Goal: Transaction & Acquisition: Purchase product/service

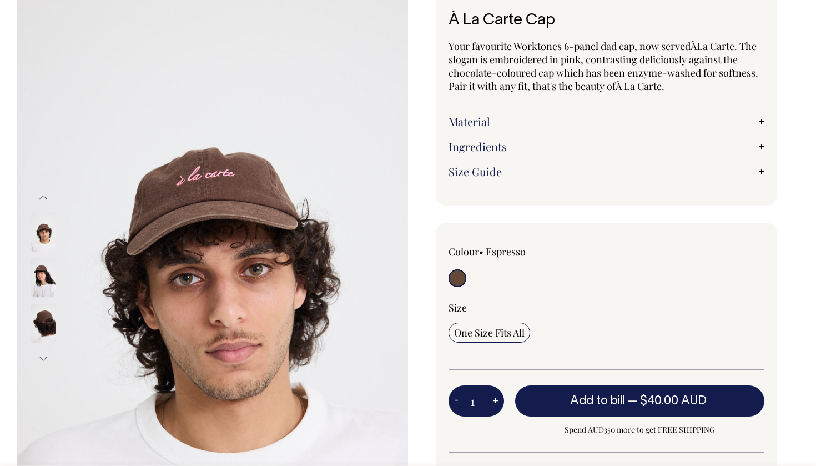
scroll to position [74, 0]
click at [457, 277] on input "radio" at bounding box center [457, 278] width 18 height 18
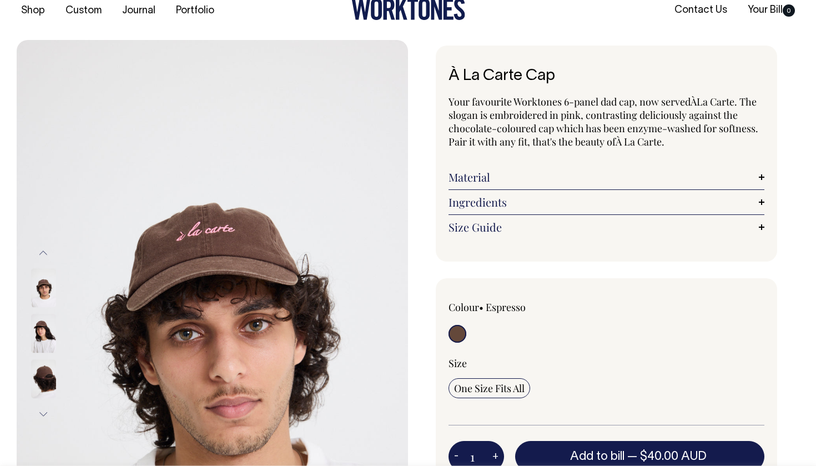
scroll to position [18, 0]
click at [505, 185] on div "Material Made from 100% cotton." at bounding box center [606, 177] width 316 height 25
click at [505, 177] on link "Material" at bounding box center [606, 177] width 316 height 13
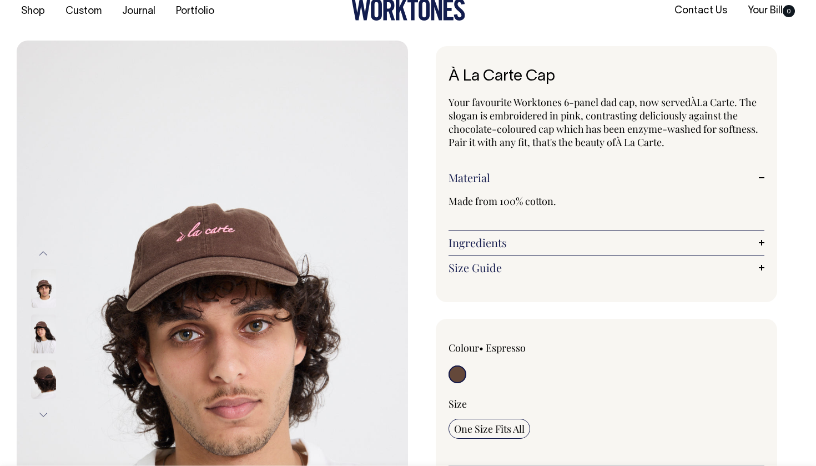
click at [505, 177] on link "Material" at bounding box center [606, 177] width 316 height 13
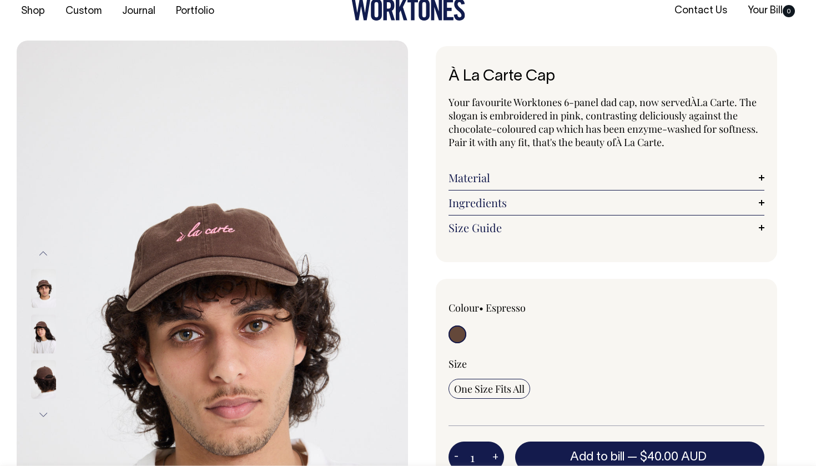
click at [505, 208] on link "Ingredients" at bounding box center [606, 202] width 316 height 13
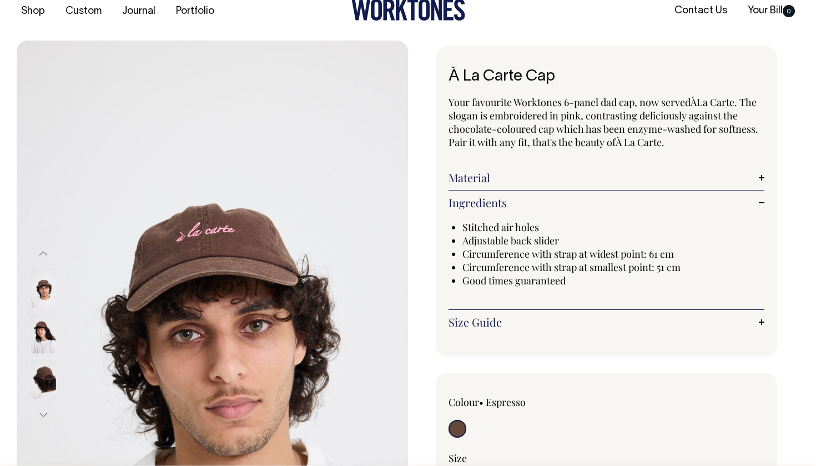
click at [505, 208] on link "Ingredients" at bounding box center [606, 202] width 316 height 13
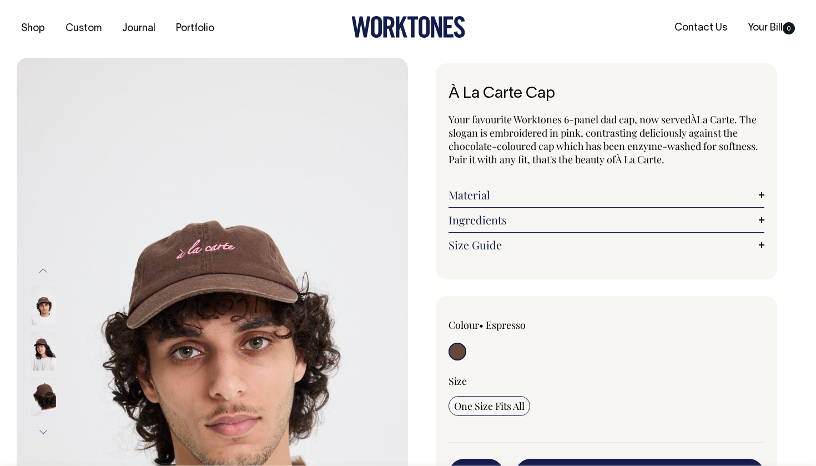
scroll to position [0, 0]
click at [407, 27] on icon at bounding box center [408, 28] width 114 height 22
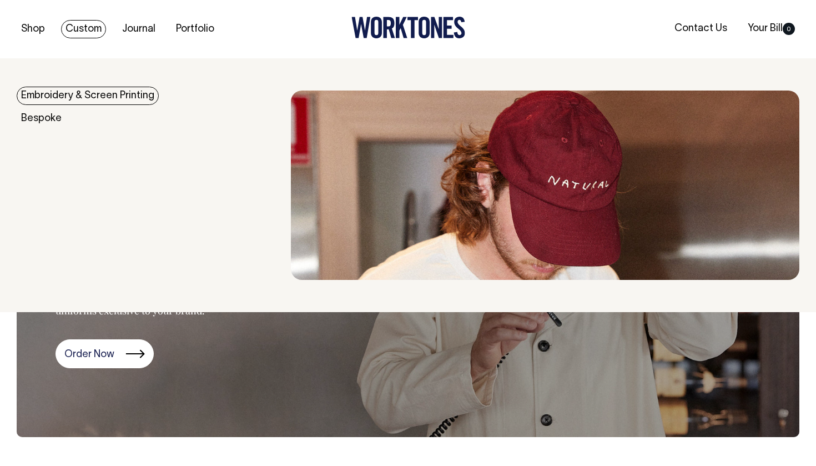
click at [94, 28] on link "Custom" at bounding box center [83, 29] width 45 height 18
click at [67, 100] on link "Embroidery & Screen Printing" at bounding box center [88, 96] width 142 height 18
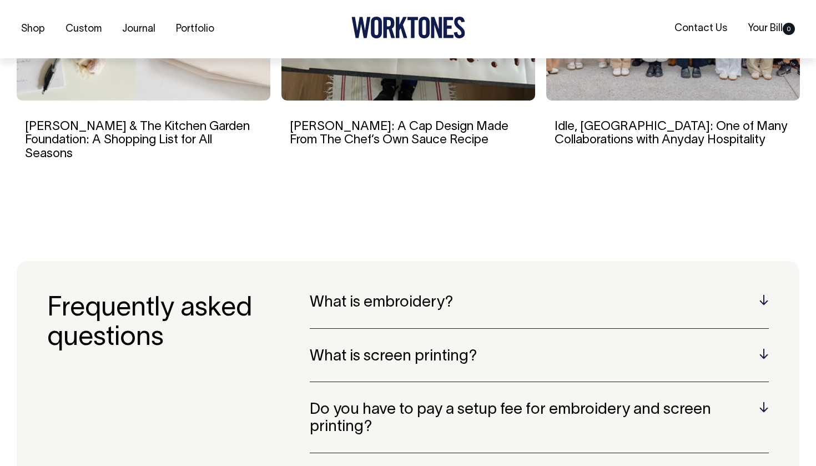
scroll to position [1318, 0]
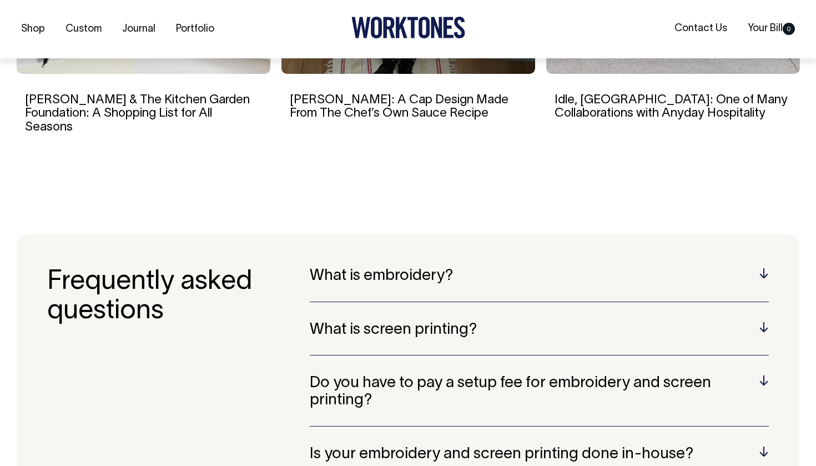
click at [466, 270] on div "What is embroidery? Embroidery is a technique that involves stitching designs o…" at bounding box center [539, 284] width 459 height 34
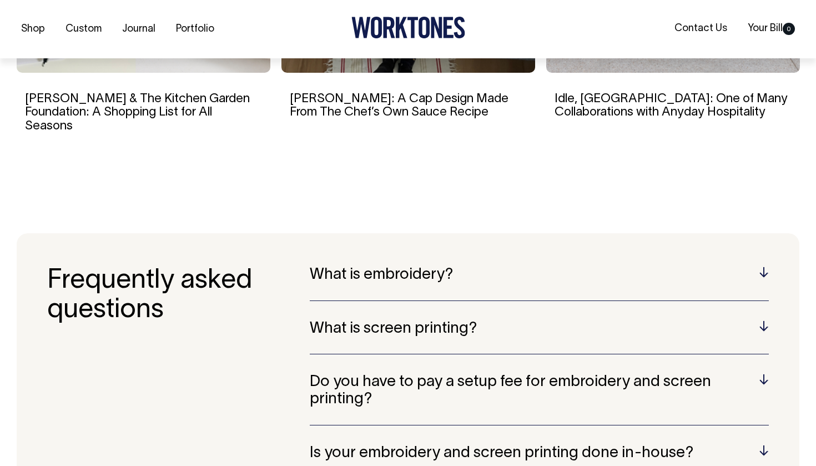
scroll to position [2017, 0]
click at [766, 266] on h5 "What is embroidery?" at bounding box center [539, 274] width 459 height 17
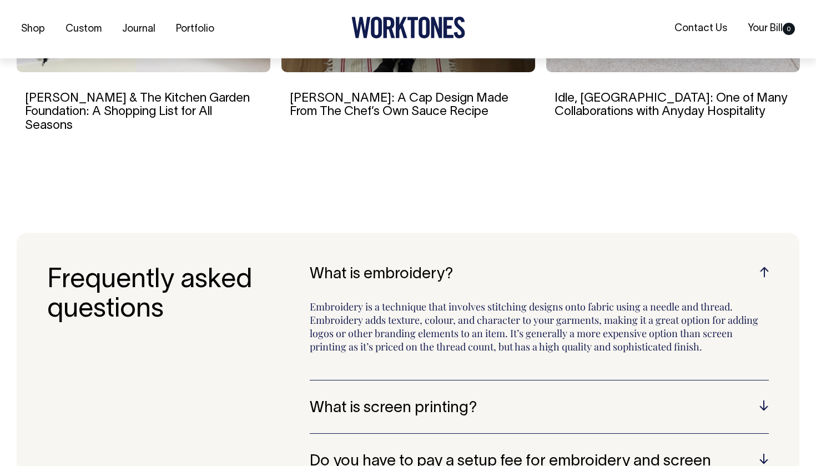
click at [766, 266] on h5 "What is embroidery?" at bounding box center [539, 274] width 459 height 17
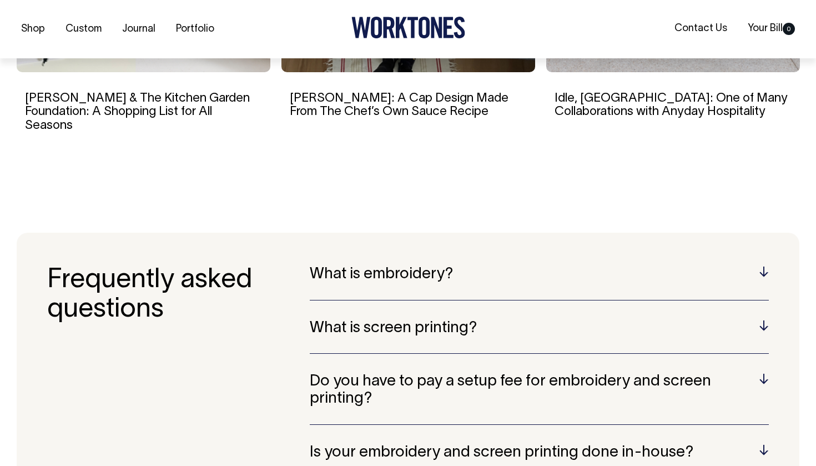
click at [754, 320] on h5 "What is screen printing?" at bounding box center [539, 328] width 459 height 17
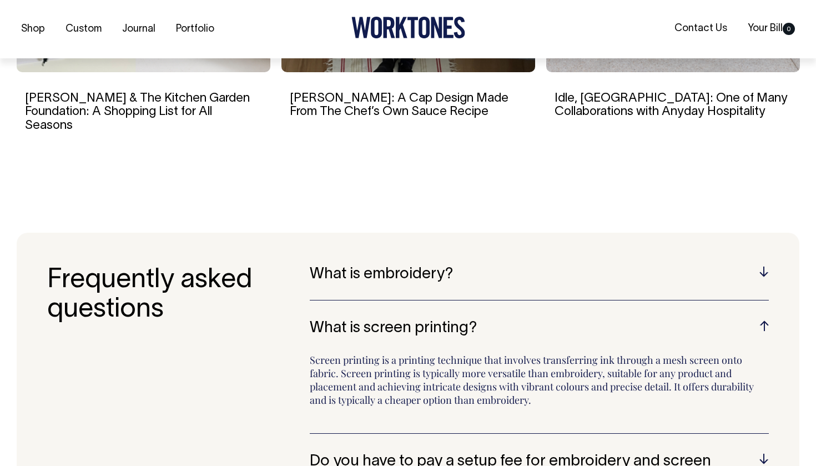
click at [754, 320] on h5 "What is screen printing?" at bounding box center [539, 328] width 459 height 17
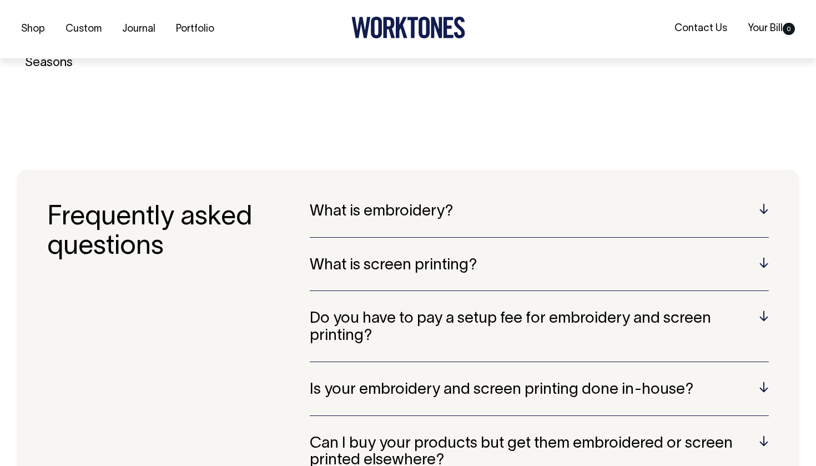
click at [757, 310] on h5 "Do you have to pay a setup fee for embroidery and screen printing?" at bounding box center [539, 327] width 459 height 34
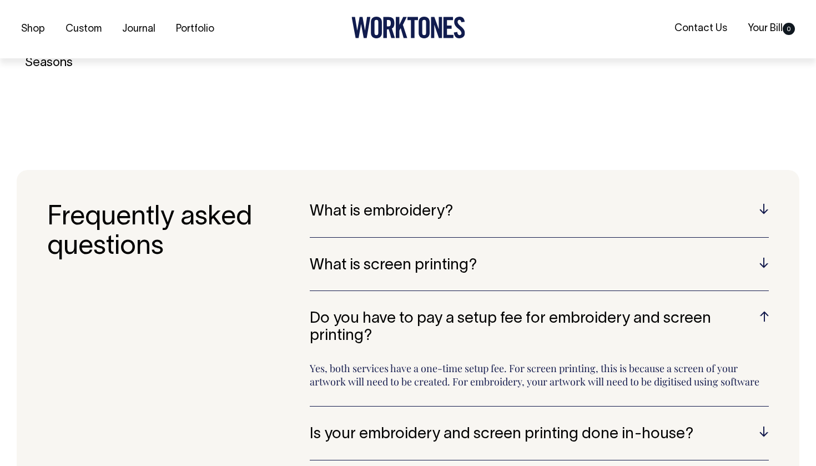
scroll to position [2080, 0]
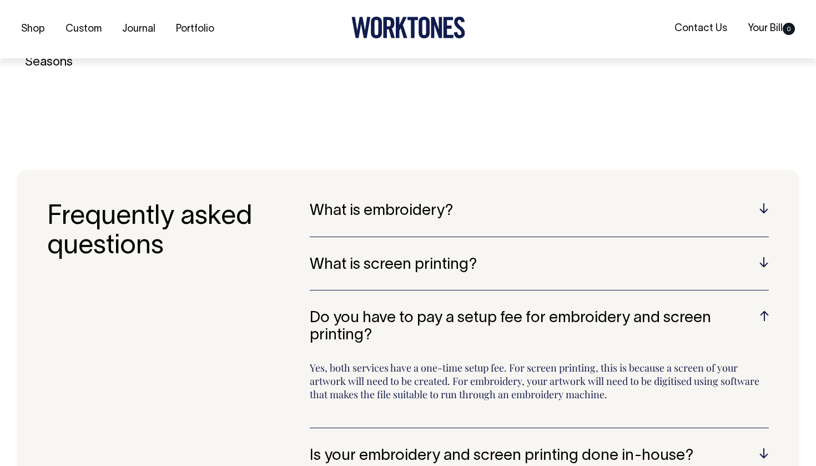
click at [757, 310] on h5 "Do you have to pay a setup fee for embroidery and screen printing?" at bounding box center [539, 327] width 459 height 34
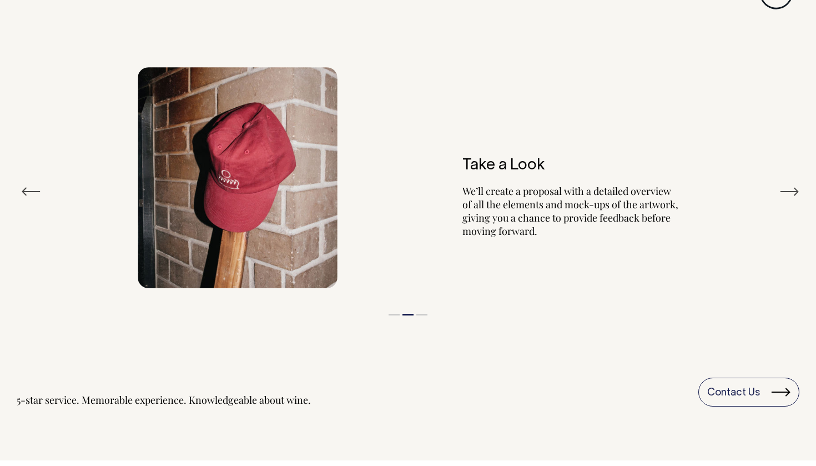
scroll to position [1273, 0]
click at [789, 185] on button "Next" at bounding box center [789, 191] width 20 height 17
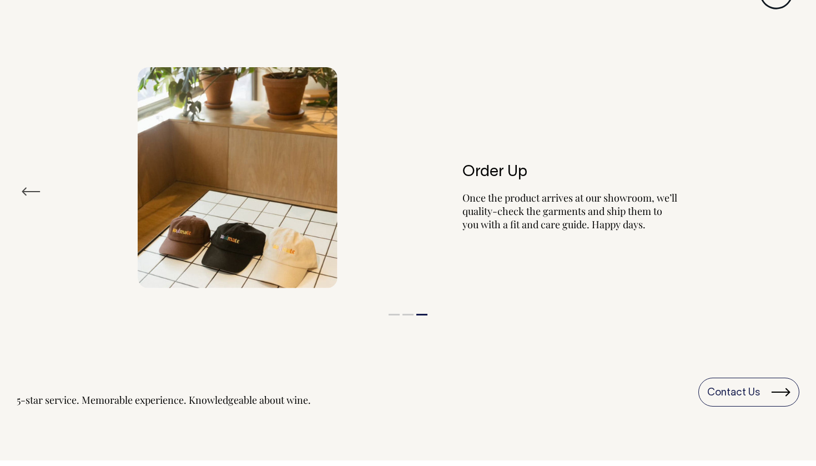
click at [28, 189] on button "Previous" at bounding box center [31, 191] width 20 height 17
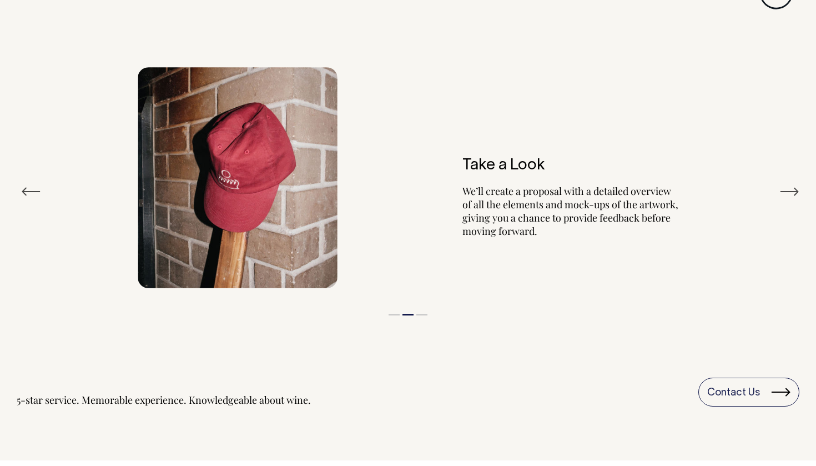
click at [28, 189] on button "Previous" at bounding box center [31, 191] width 20 height 17
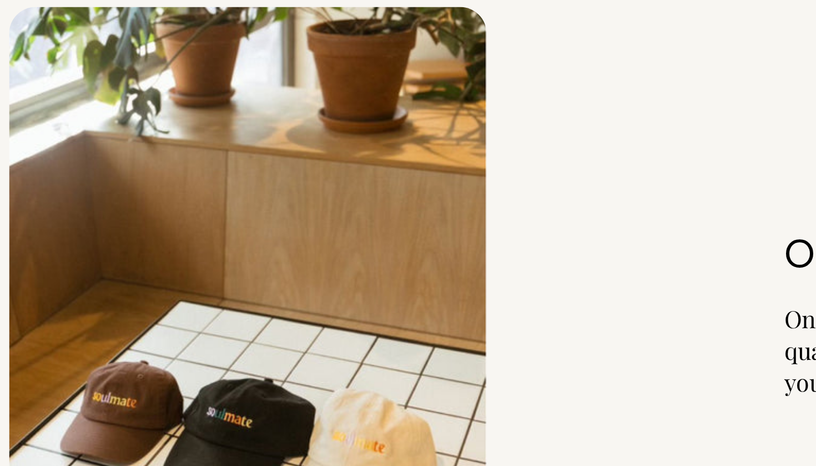
scroll to position [1224, 0]
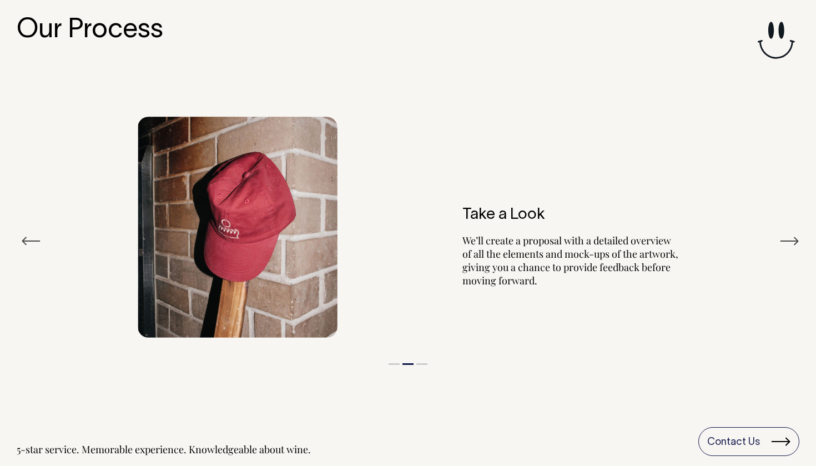
click at [777, 32] on icon at bounding box center [775, 40] width 47 height 49
click at [133, 29] on h3 "Our Process" at bounding box center [408, 30] width 782 height 29
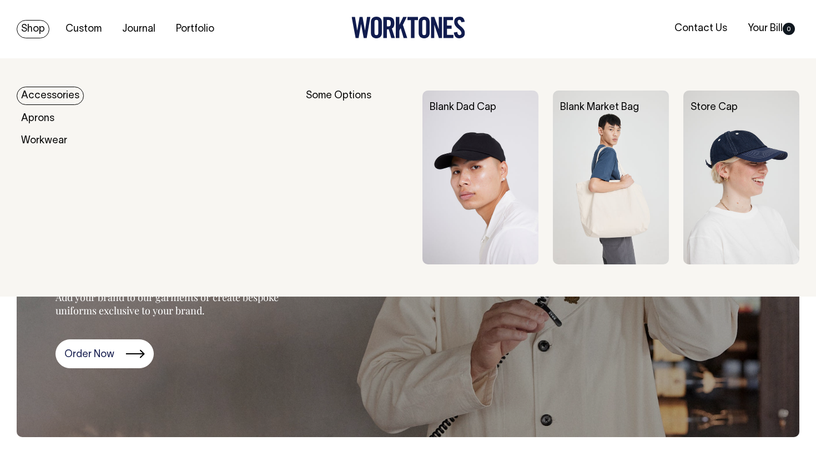
click at [51, 99] on link "Accessories" at bounding box center [50, 96] width 67 height 18
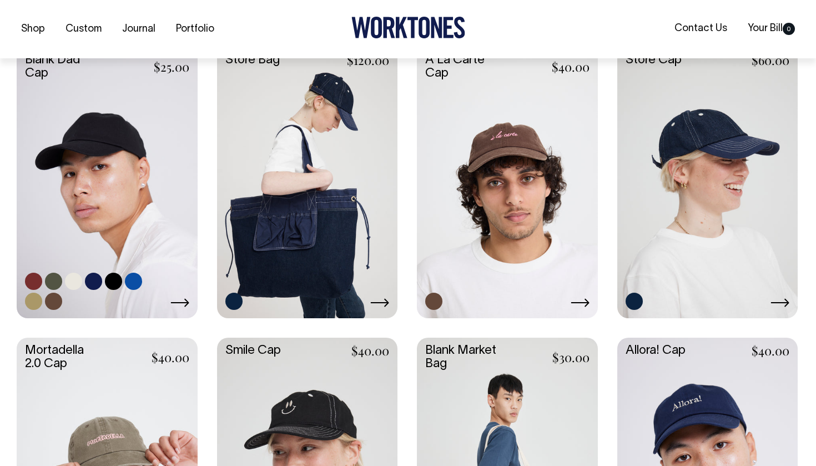
scroll to position [295, 0]
click at [53, 279] on link at bounding box center [53, 280] width 17 height 17
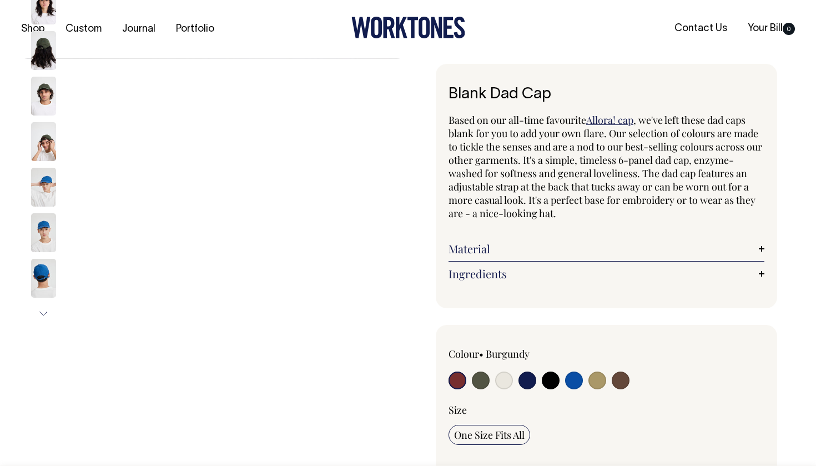
radio input "true"
select select "Olive"
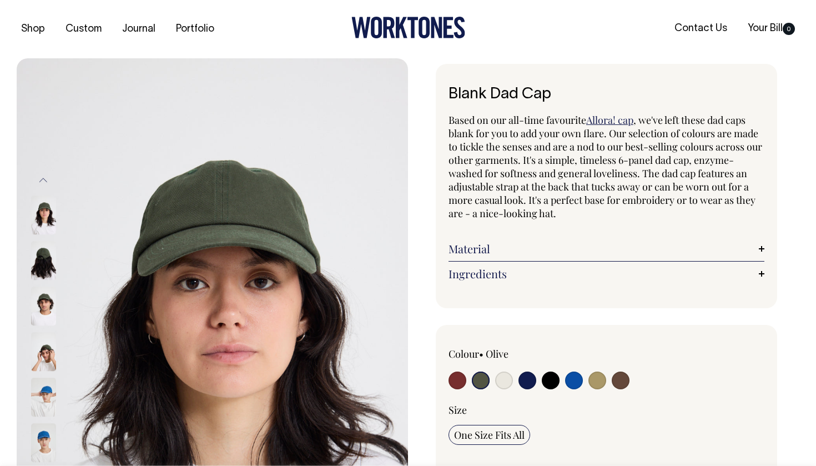
click at [483, 381] on input "radio" at bounding box center [481, 380] width 18 height 18
click at [497, 383] on input "radio" at bounding box center [504, 380] width 18 height 18
radio input "true"
select select "Natural"
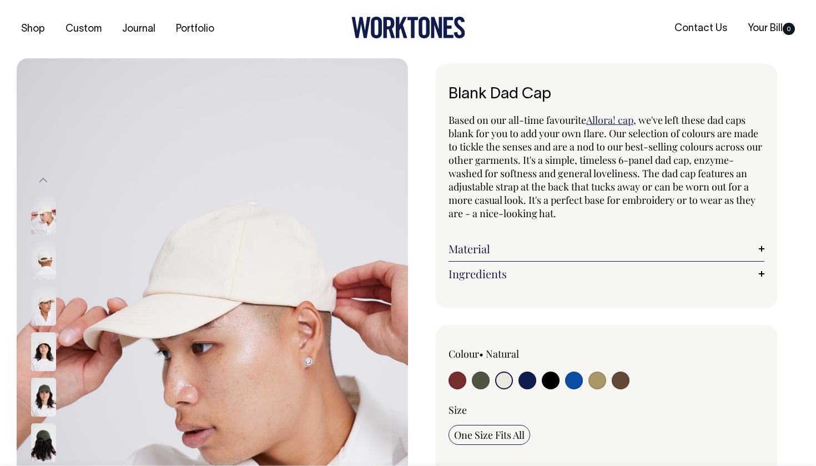
click at [517, 381] on div at bounding box center [511, 381] width 127 height 21
click at [525, 381] on input "radio" at bounding box center [527, 380] width 18 height 18
radio input "true"
select select "Dark Navy"
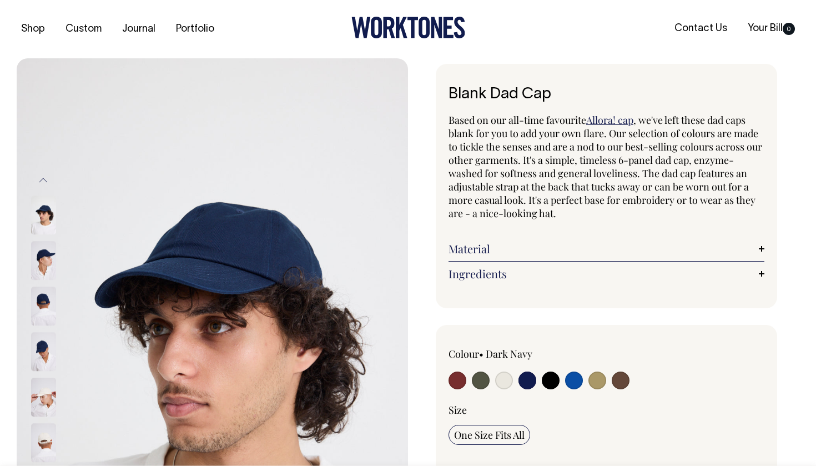
click at [481, 380] on input "radio" at bounding box center [481, 380] width 18 height 18
radio input "true"
select select "Olive"
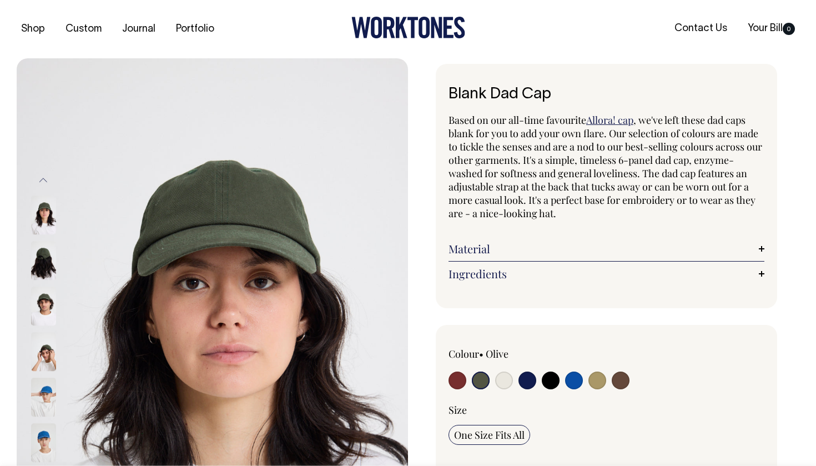
click at [573, 377] on input "radio" at bounding box center [574, 380] width 18 height 18
radio input "true"
select select "Worker Blue"
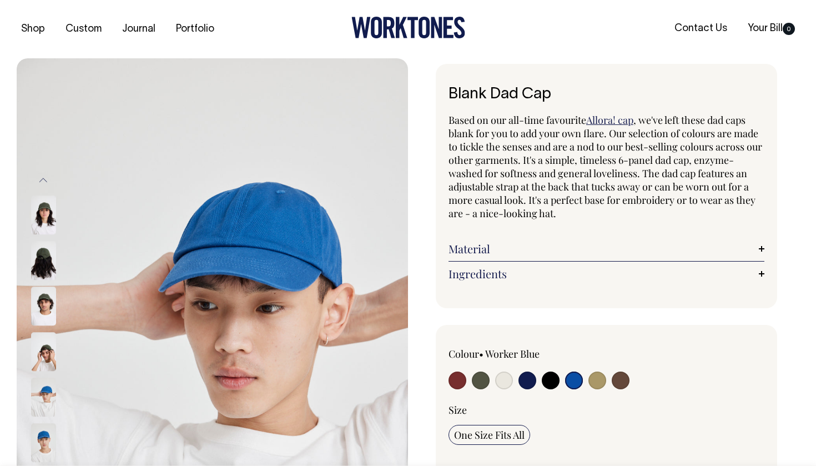
click at [618, 377] on input "radio" at bounding box center [621, 380] width 18 height 18
radio input "true"
select select "Espresso"
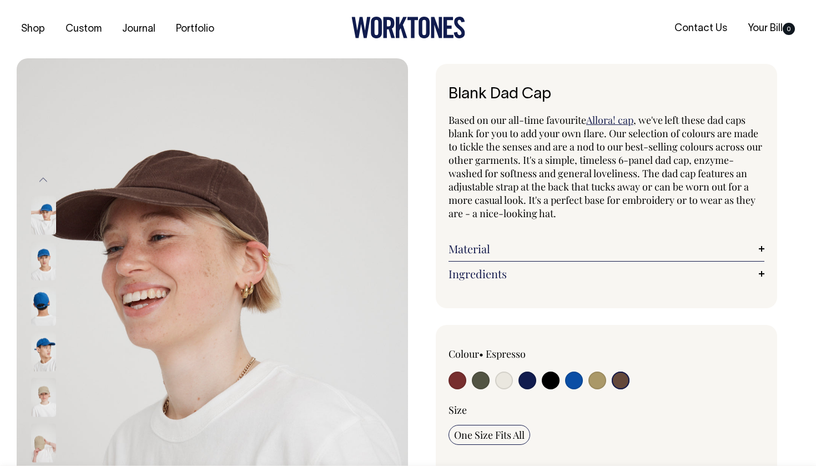
click at [598, 378] on input "radio" at bounding box center [597, 380] width 18 height 18
radio input "true"
select select "Washed Khaki"
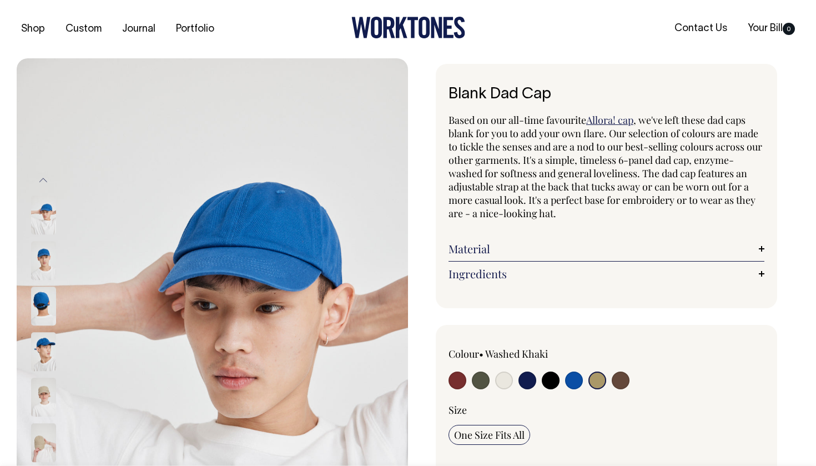
click at [593, 380] on input "radio" at bounding box center [597, 380] width 18 height 18
click at [621, 380] on input "radio" at bounding box center [621, 380] width 18 height 18
radio input "true"
select select "Espresso"
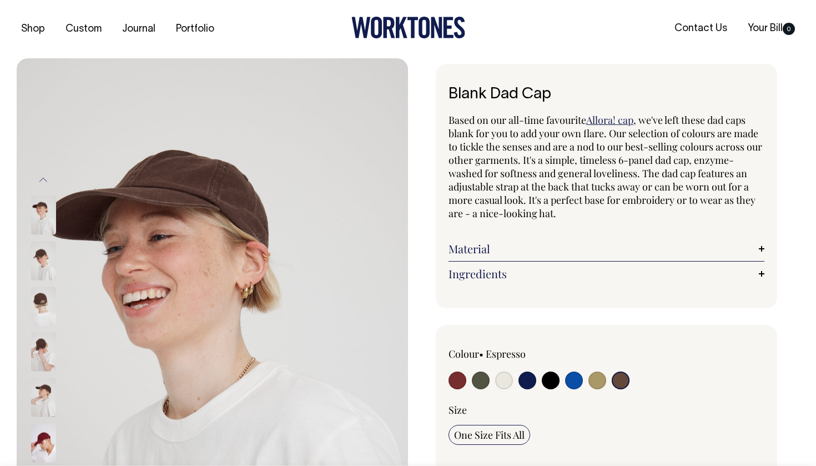
click at [593, 380] on input "radio" at bounding box center [597, 380] width 18 height 18
radio input "true"
select select "Washed Khaki"
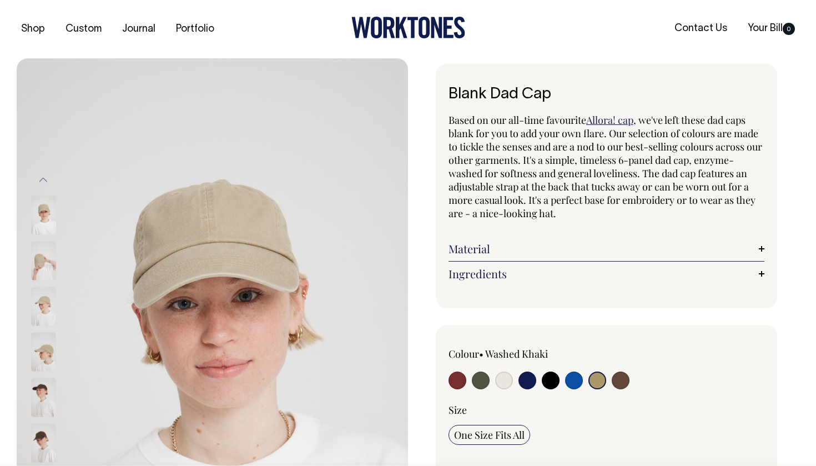
click at [483, 375] on input "radio" at bounding box center [481, 380] width 18 height 18
radio input "true"
select select "Olive"
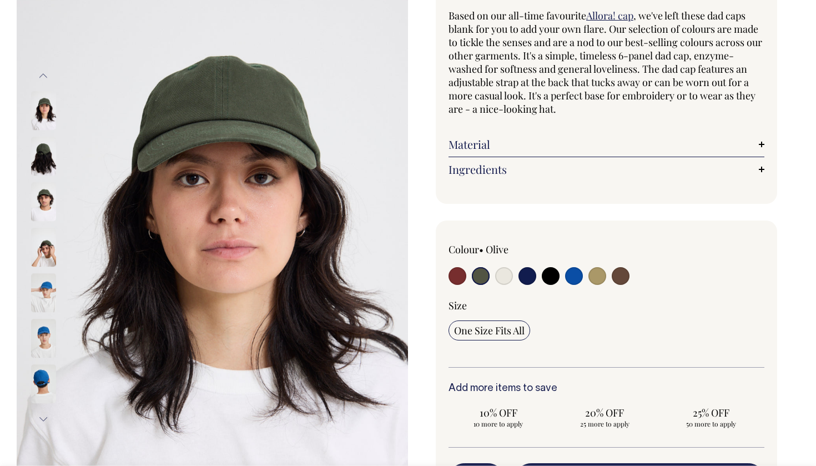
click at [544, 153] on div "Material Made from 100% cotton." at bounding box center [606, 144] width 316 height 25
click at [547, 141] on link "Material" at bounding box center [606, 143] width 316 height 13
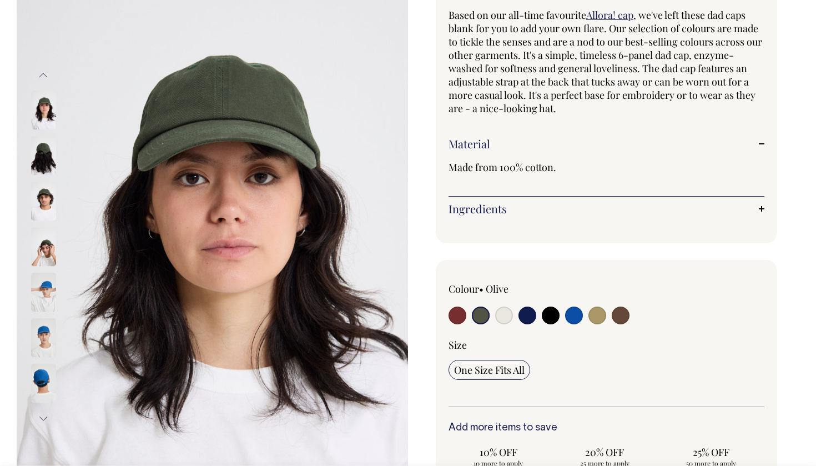
click at [547, 141] on link "Material" at bounding box center [606, 143] width 316 height 13
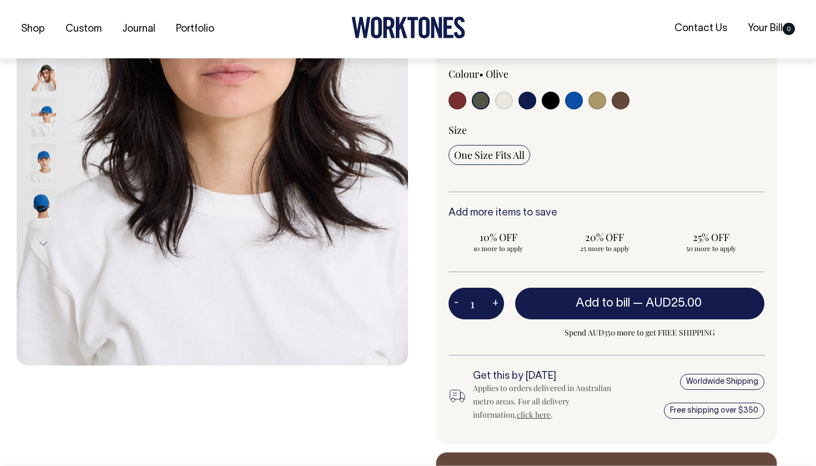
scroll to position [280, 0]
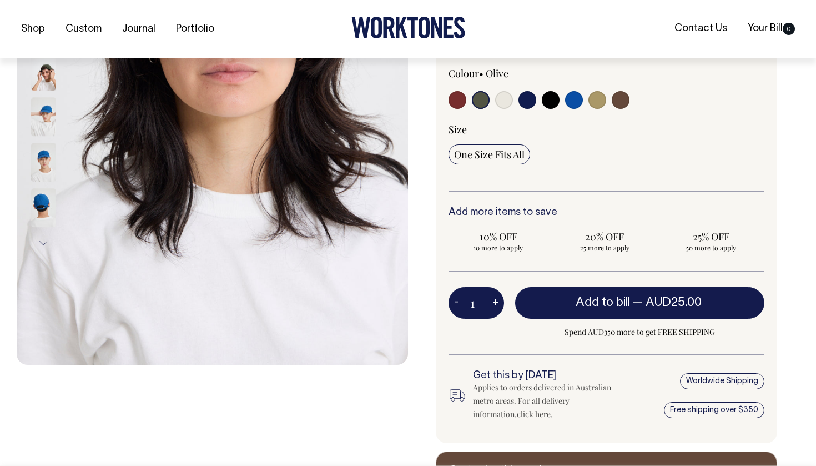
click at [491, 302] on button "+" at bounding box center [495, 303] width 17 height 22
type input "2"
click at [491, 302] on button "+" at bounding box center [495, 303] width 17 height 22
type input "3"
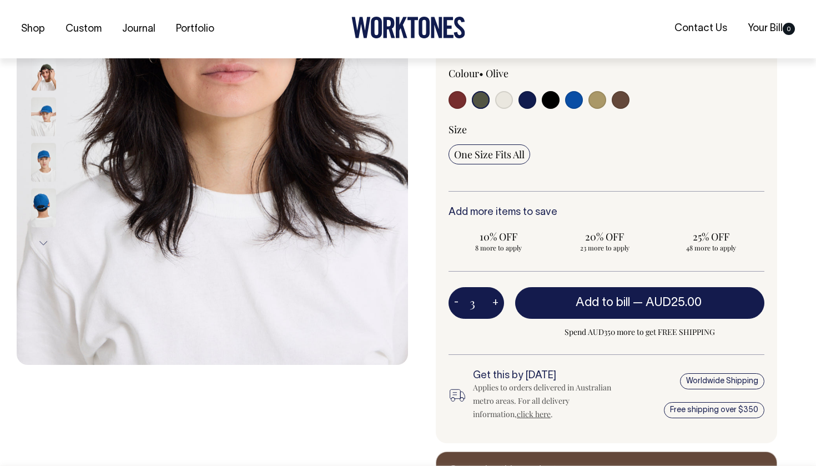
type input "3"
click at [491, 302] on button "+" at bounding box center [495, 303] width 17 height 22
type input "4"
click at [491, 302] on button "+" at bounding box center [495, 303] width 17 height 22
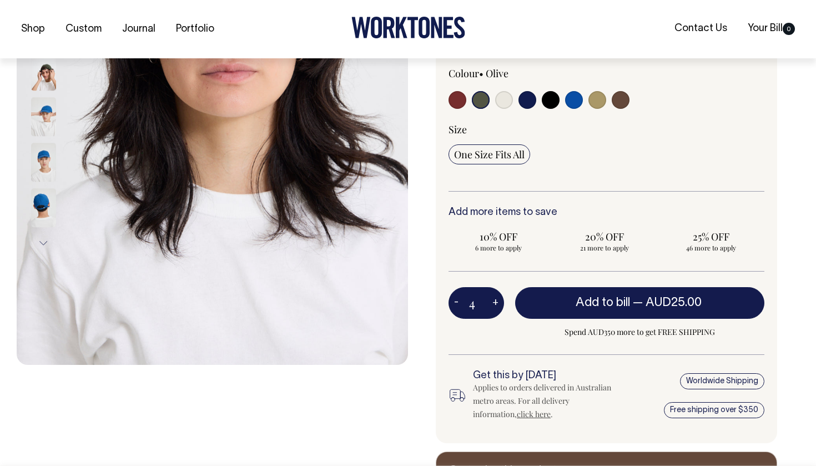
type input "5"
click at [447, 303] on div "Colour • Olive" at bounding box center [606, 243] width 341 height 399
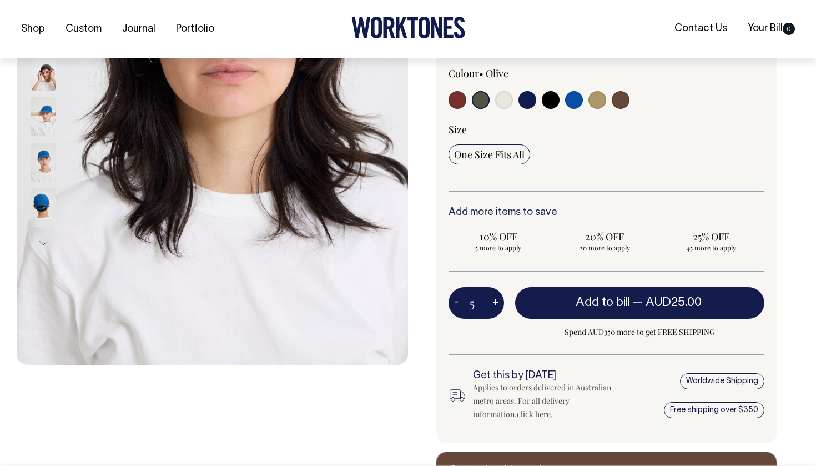
click at [457, 302] on button "-" at bounding box center [456, 303] width 16 height 22
type input "4"
click at [457, 302] on button "-" at bounding box center [456, 303] width 16 height 22
type input "3"
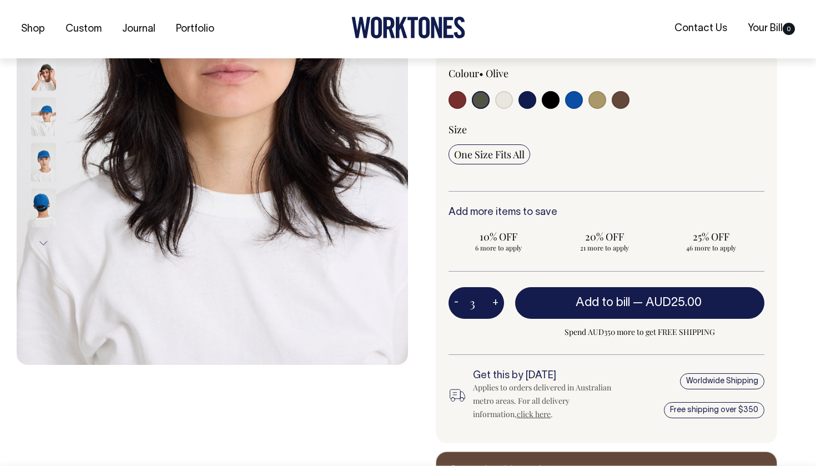
type input "3"
click at [457, 302] on button "-" at bounding box center [456, 303] width 16 height 22
type input "2"
click at [457, 302] on button "-" at bounding box center [456, 303] width 16 height 22
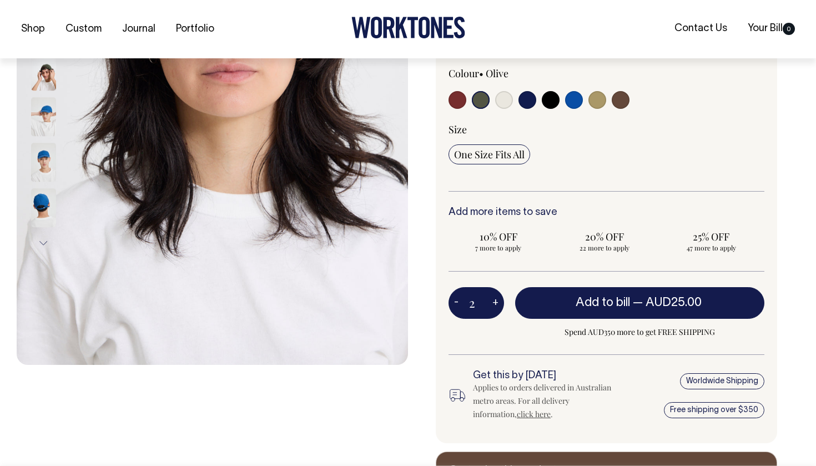
type input "1"
click at [457, 302] on button "-" at bounding box center [456, 303] width 16 height 22
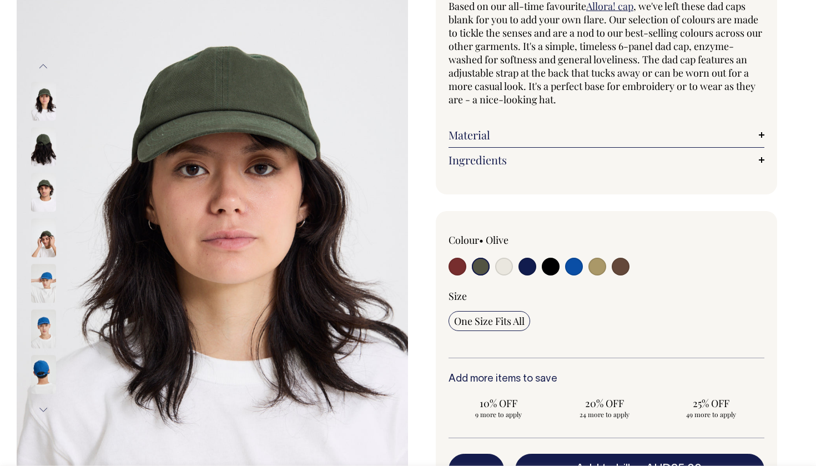
scroll to position [113, 0]
click at [486, 267] on input "radio" at bounding box center [481, 267] width 18 height 18
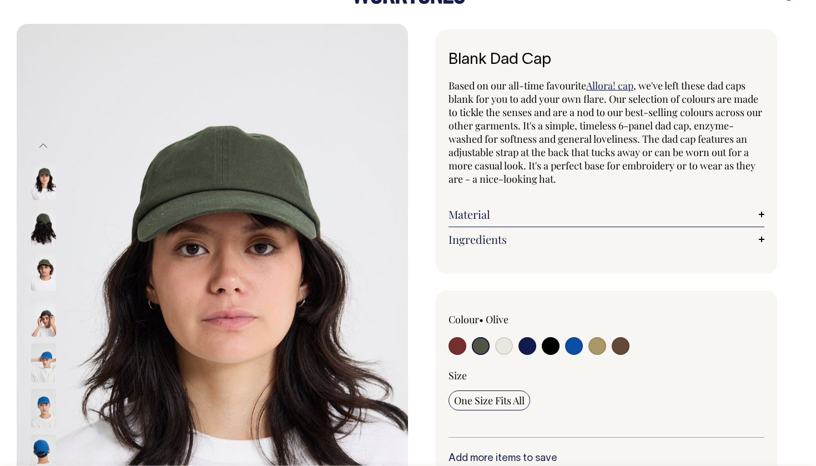
scroll to position [33, 0]
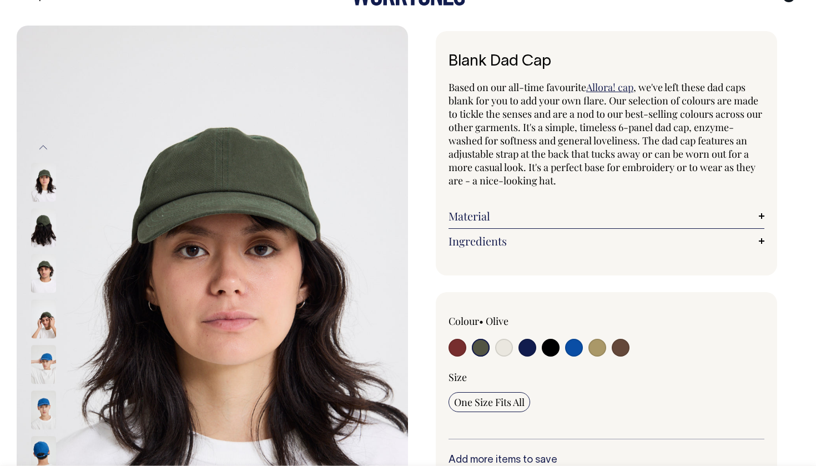
click at [43, 184] on img at bounding box center [43, 182] width 25 height 39
click at [38, 317] on img at bounding box center [43, 319] width 25 height 39
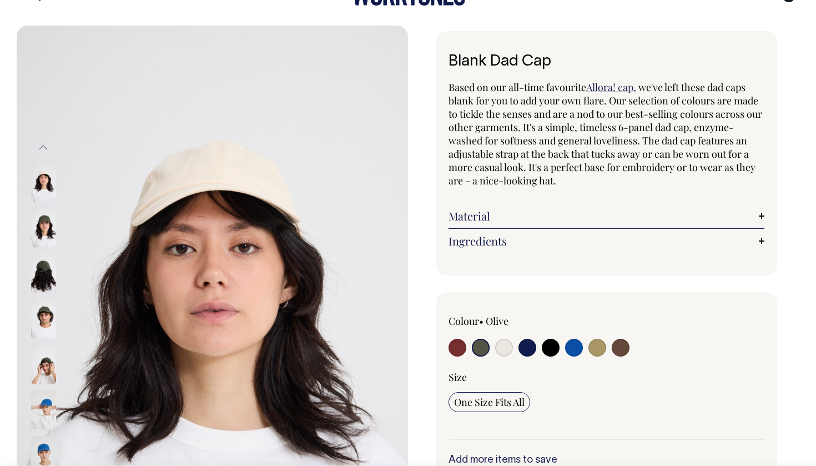
click at [476, 348] on input "radio" at bounding box center [481, 347] width 18 height 18
click at [456, 348] on input "radio" at bounding box center [457, 347] width 18 height 18
radio input "true"
select select "Burgundy"
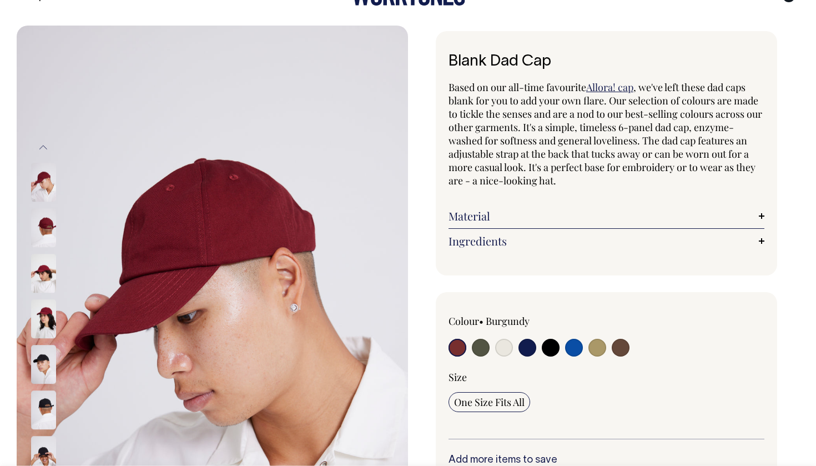
click at [472, 350] on label at bounding box center [481, 348] width 18 height 21
click at [472, 350] on input "radio" at bounding box center [481, 347] width 18 height 18
radio input "true"
select select "Olive"
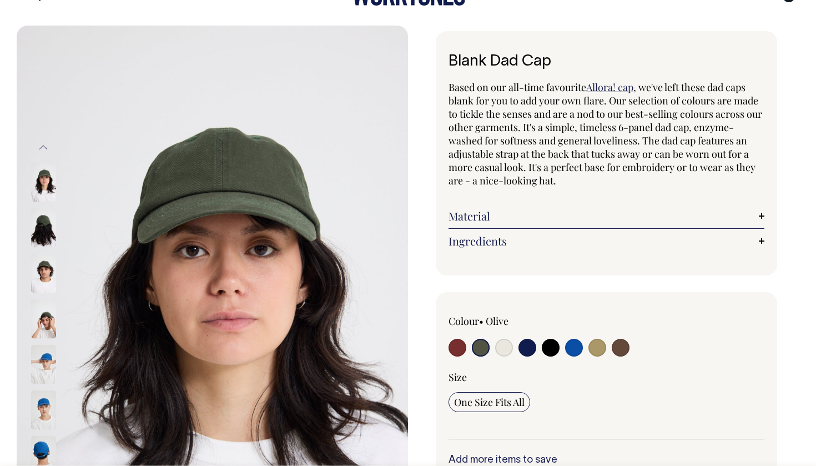
click at [504, 352] on input "radio" at bounding box center [504, 347] width 18 height 18
radio input "true"
select select "Natural"
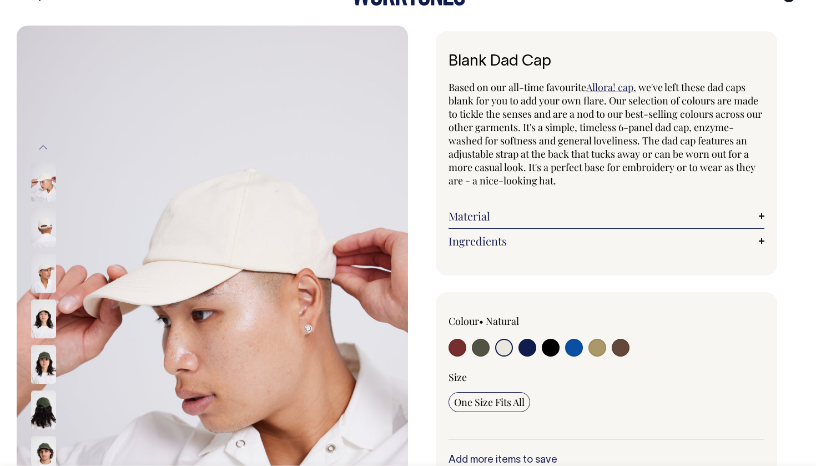
click at [621, 345] on input "radio" at bounding box center [621, 347] width 18 height 18
radio input "true"
select select "Espresso"
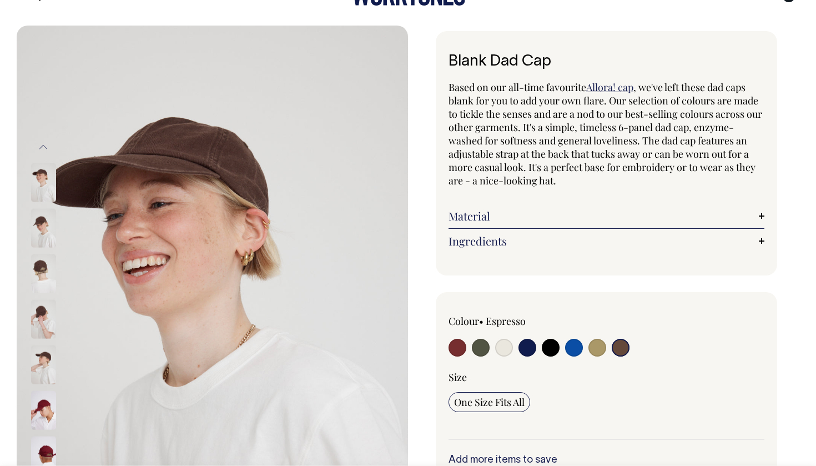
click at [595, 346] on input "radio" at bounding box center [597, 347] width 18 height 18
radio input "true"
select select "Washed Khaki"
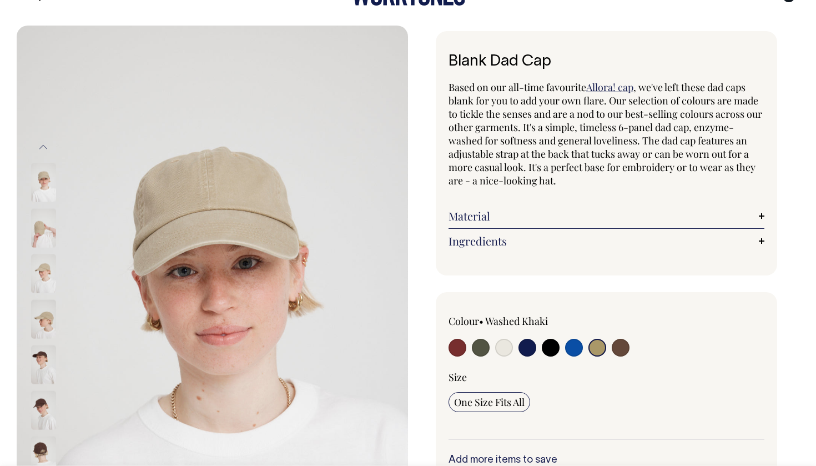
click at [480, 346] on input "radio" at bounding box center [481, 347] width 18 height 18
radio input "true"
select select "Olive"
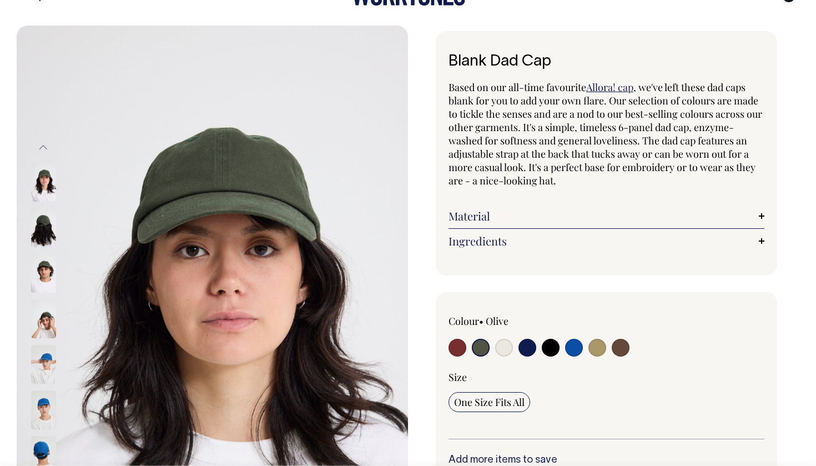
click at [502, 347] on input "radio" at bounding box center [504, 347] width 18 height 18
radio input "true"
select select "Natural"
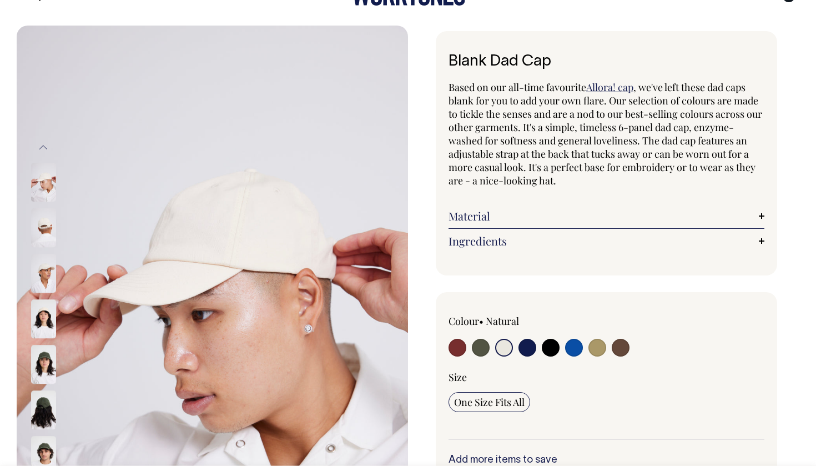
click at [597, 353] on input "radio" at bounding box center [597, 347] width 18 height 18
radio input "true"
select select "Washed Khaki"
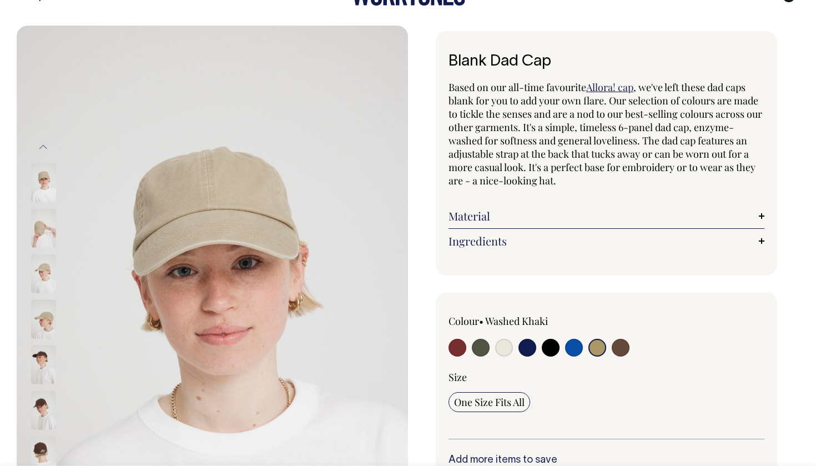
click at [619, 352] on input "radio" at bounding box center [621, 347] width 18 height 18
radio input "true"
select select "Espresso"
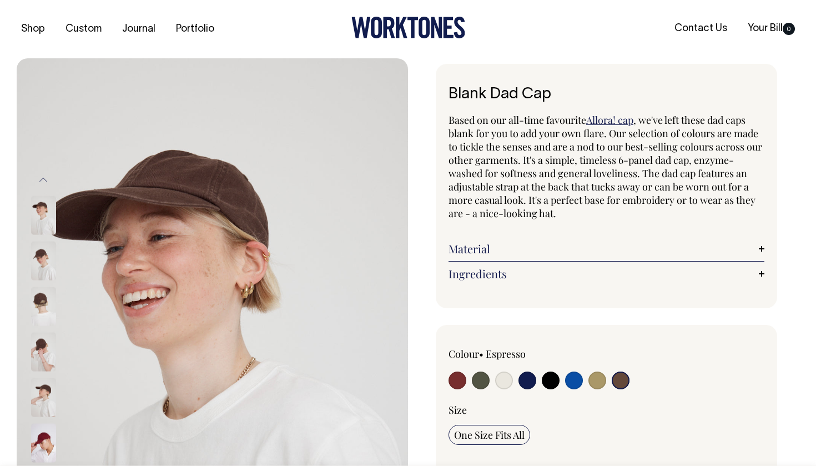
click at [400, 29] on icon at bounding box center [402, 27] width 12 height 21
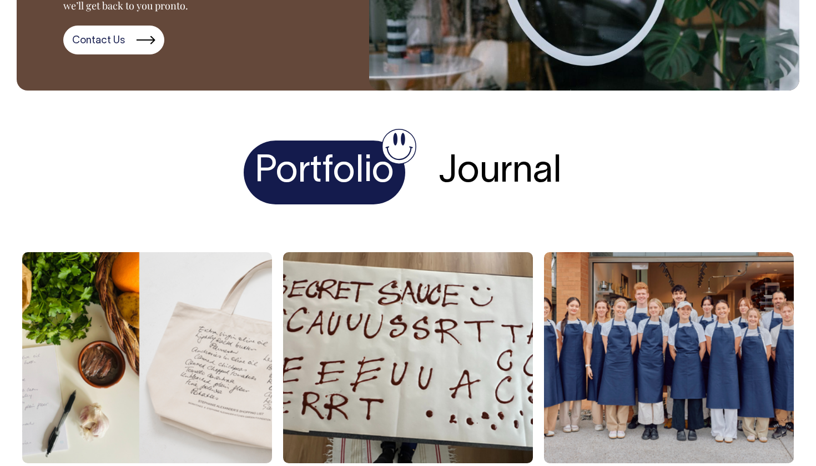
click at [493, 204] on h4 "Journal" at bounding box center [499, 172] width 145 height 64
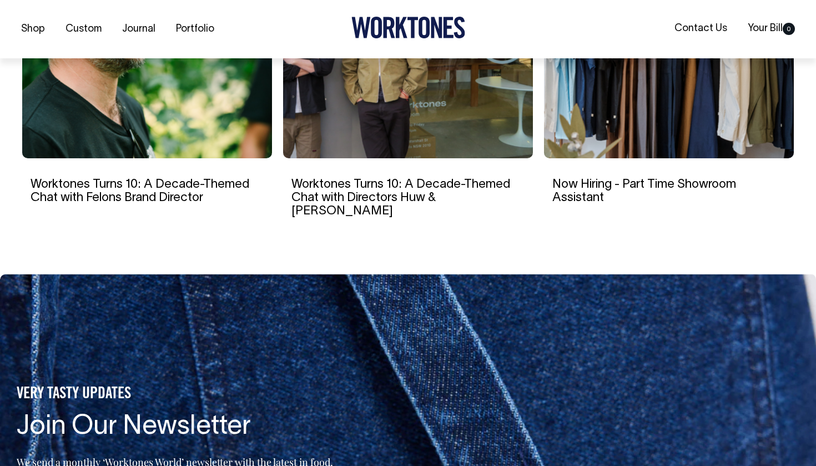
scroll to position [2038, 0]
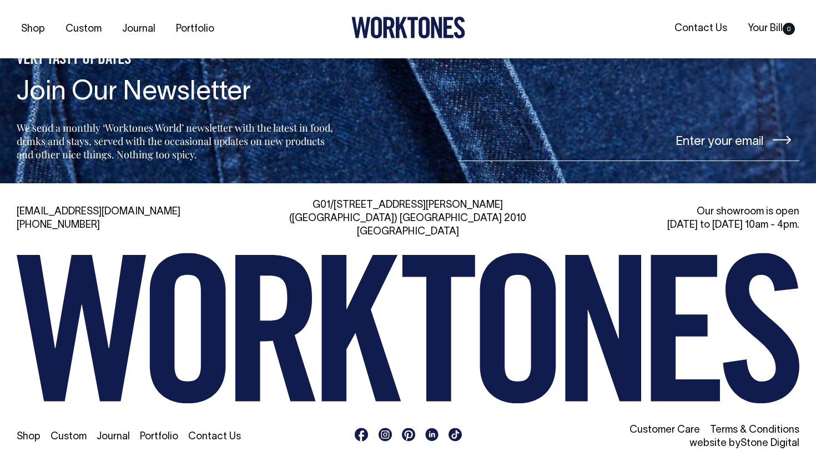
scroll to position [2545, 0]
click at [160, 433] on link "Portfolio" at bounding box center [159, 436] width 38 height 9
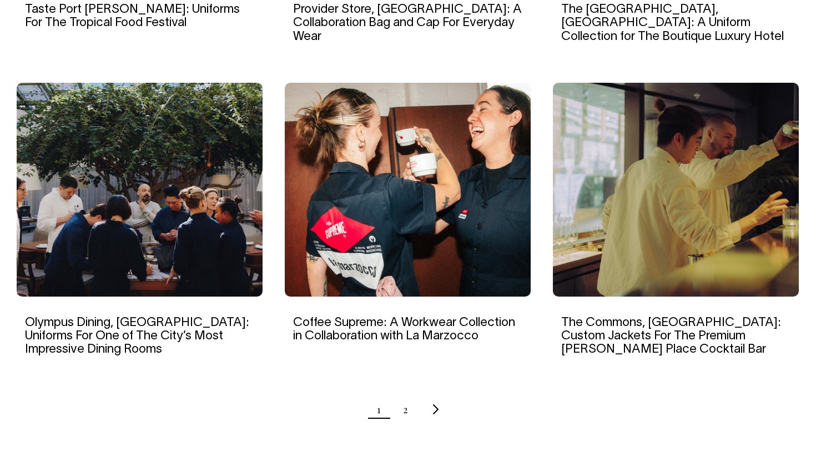
scroll to position [1022, 0]
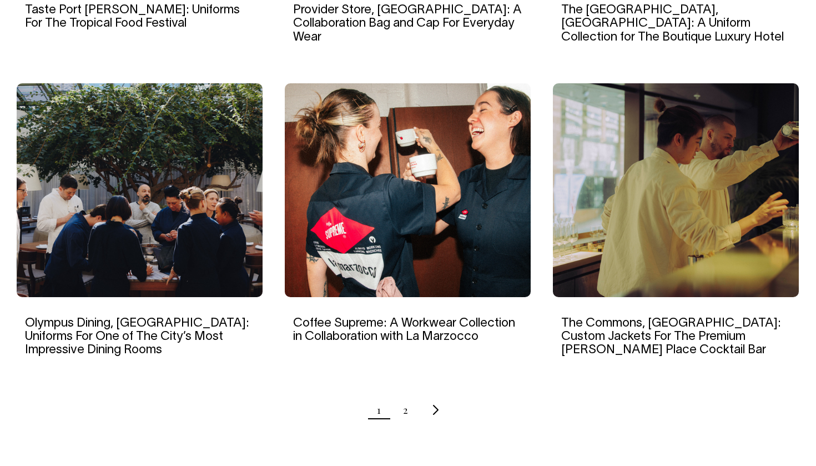
click at [194, 250] on img at bounding box center [140, 190] width 246 height 214
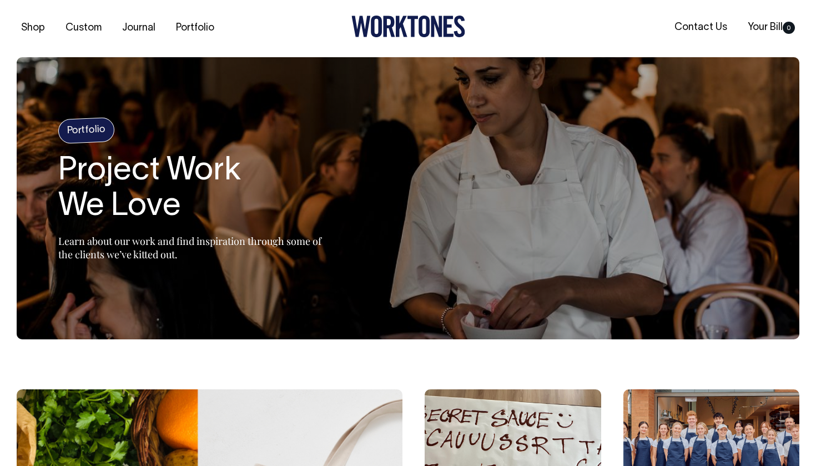
scroll to position [0, 0]
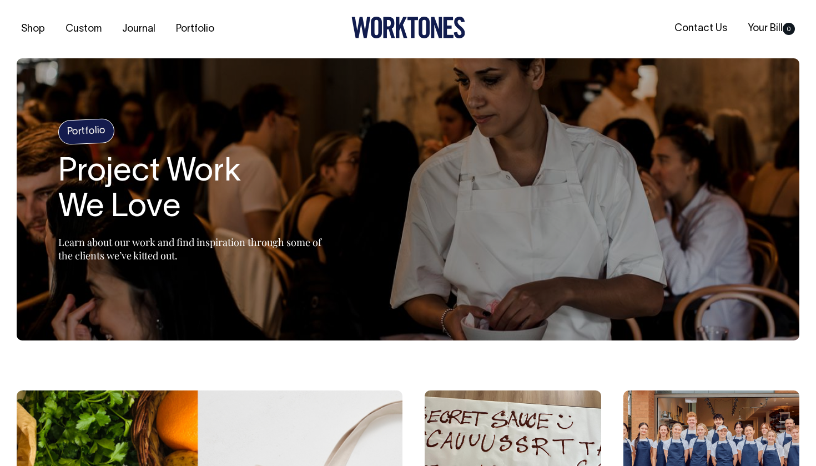
click at [413, 33] on icon at bounding box center [412, 27] width 11 height 21
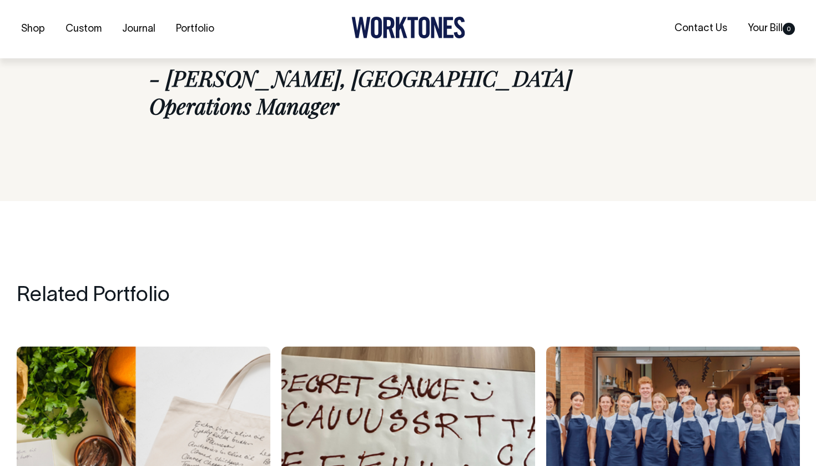
scroll to position [4588, 0]
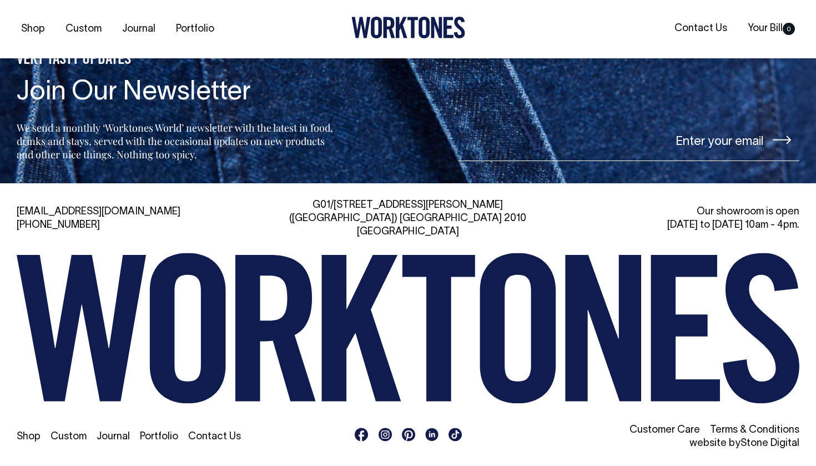
scroll to position [2545, 0]
click at [69, 433] on link "Custom" at bounding box center [68, 436] width 36 height 9
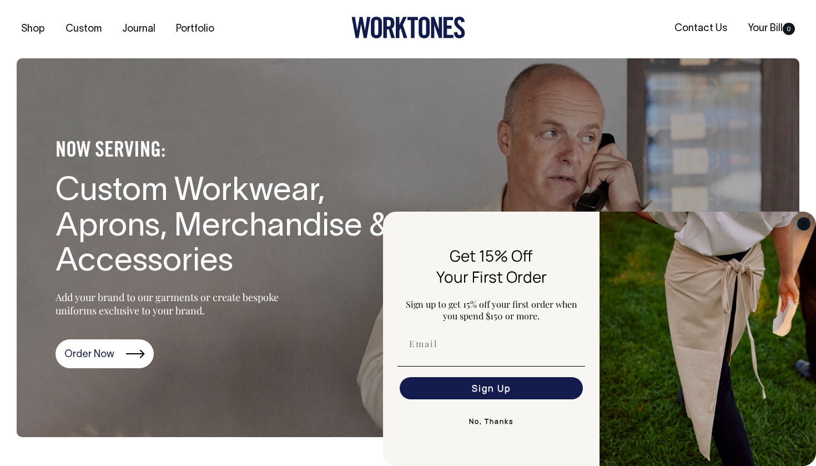
click at [800, 222] on circle "Close dialog" at bounding box center [803, 223] width 13 height 13
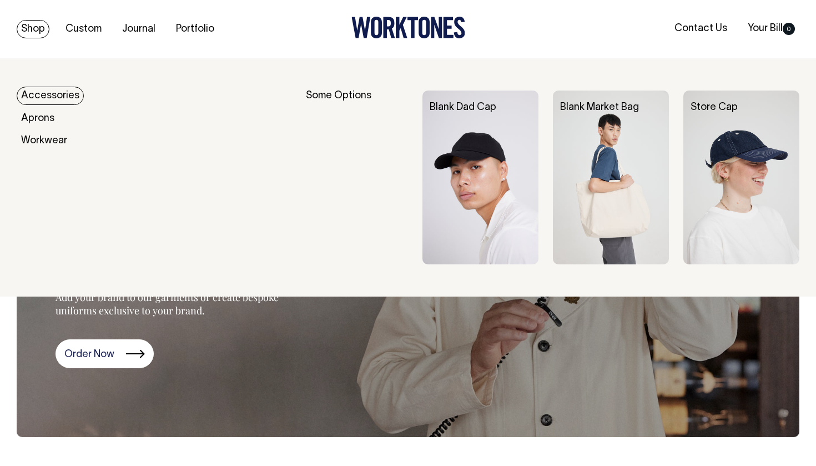
click at [438, 113] on div "Blank Dad Cap" at bounding box center [487, 107] width 130 height 34
click at [459, 107] on link "Blank Dad Cap" at bounding box center [462, 107] width 67 height 9
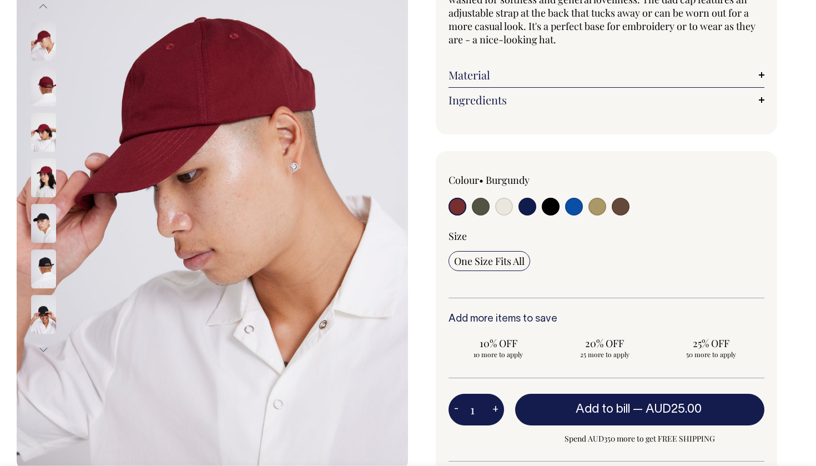
scroll to position [174, 0]
